Goal: Navigation & Orientation: Find specific page/section

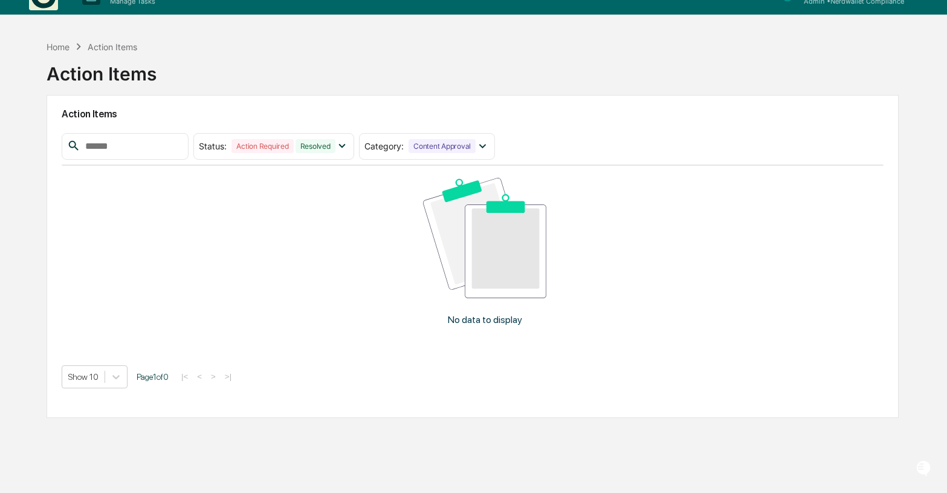
scroll to position [57, 0]
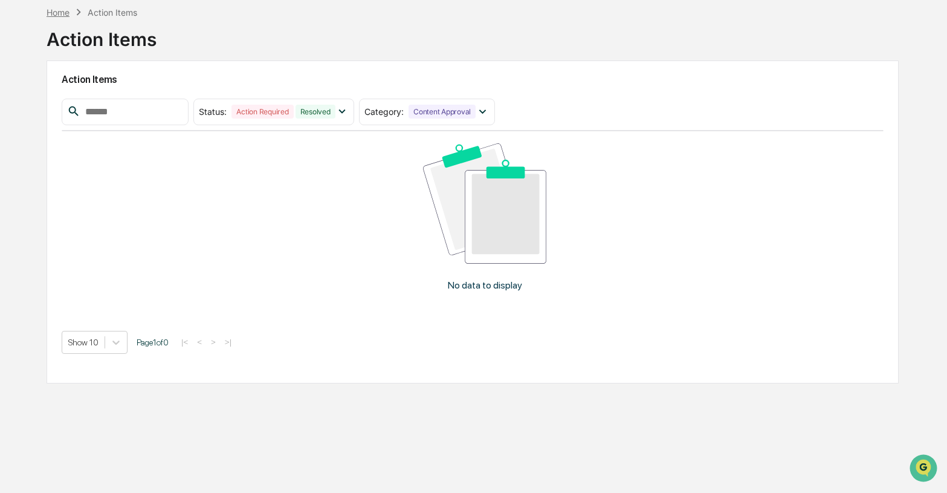
click at [57, 13] on div "Home" at bounding box center [58, 12] width 23 height 10
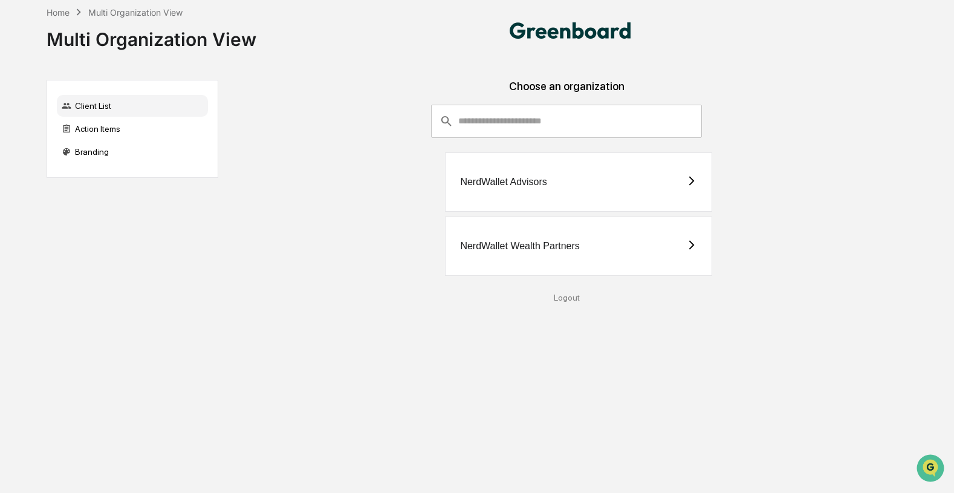
click at [551, 242] on div "NerdWallet Wealth Partners" at bounding box center [519, 246] width 119 height 11
